Goal: Navigation & Orientation: Find specific page/section

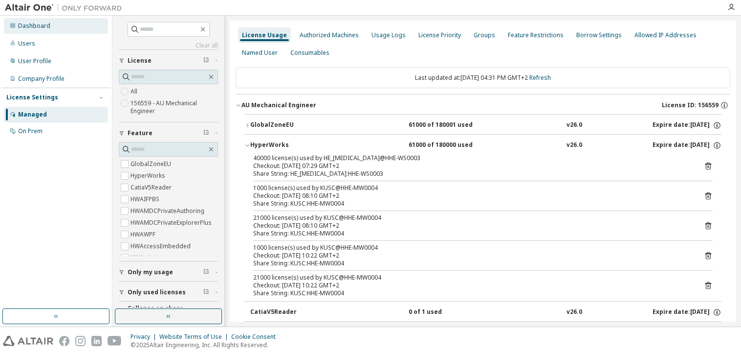
click at [31, 28] on div "Dashboard" at bounding box center [34, 26] width 32 height 8
